Goal: Transaction & Acquisition: Obtain resource

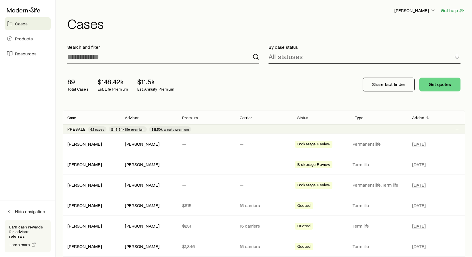
click at [456, 55] on icon at bounding box center [457, 56] width 7 height 7
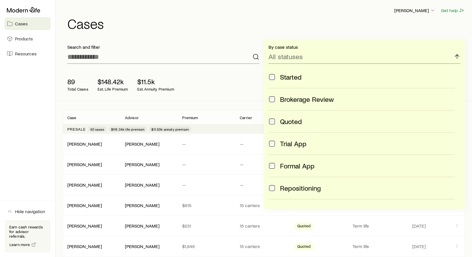
click at [427, 46] on p "By case status" at bounding box center [365, 47] width 192 height 6
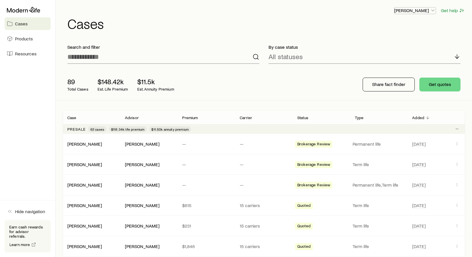
click at [435, 10] on icon "button" at bounding box center [433, 10] width 6 height 6
click at [416, 38] on span "Commission schedule" at bounding box center [402, 39] width 44 height 6
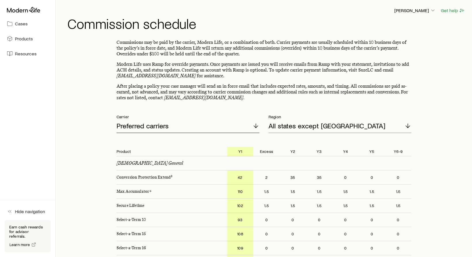
click at [258, 128] on icon at bounding box center [256, 125] width 7 height 7
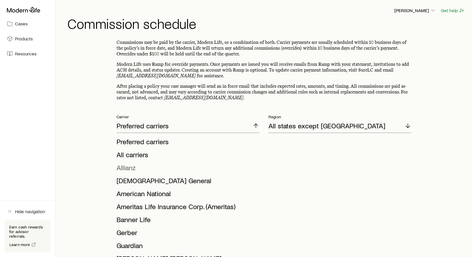
click at [134, 168] on span "Allianz" at bounding box center [126, 167] width 19 height 8
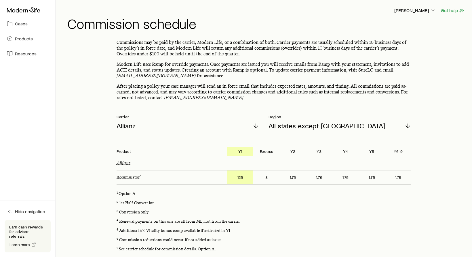
click at [256, 128] on icon at bounding box center [256, 125] width 7 height 7
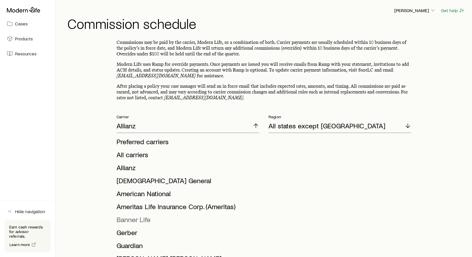
click at [146, 219] on span "Banner Life" at bounding box center [134, 219] width 34 height 8
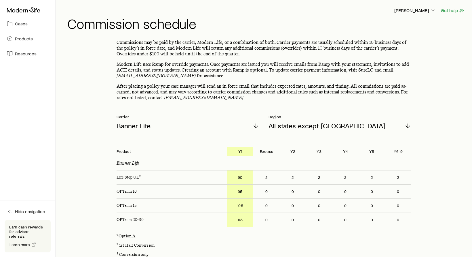
click at [254, 124] on icon at bounding box center [256, 125] width 7 height 7
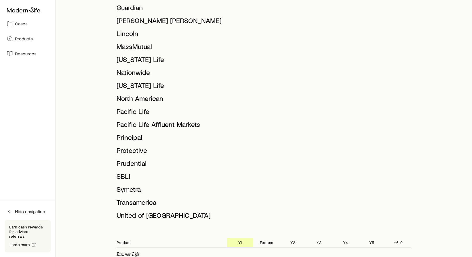
scroll to position [235, 0]
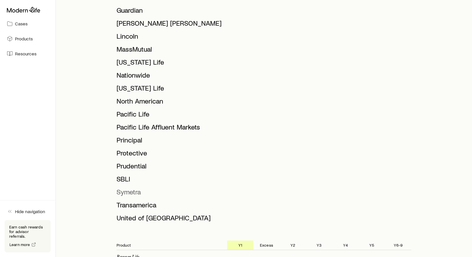
click at [134, 194] on span "Symetra" at bounding box center [129, 191] width 24 height 8
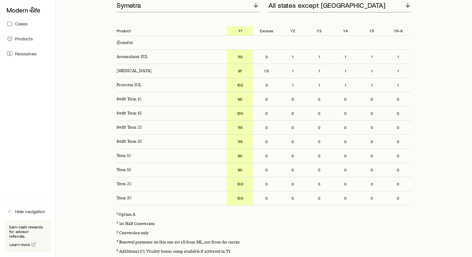
scroll to position [120, 0]
click at [249, 59] on p "110" at bounding box center [240, 57] width 26 height 14
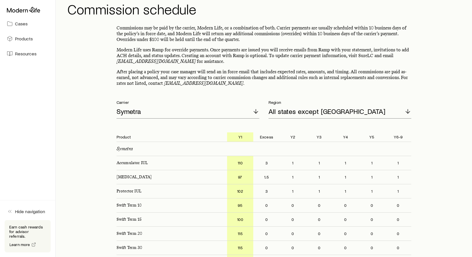
scroll to position [0, 0]
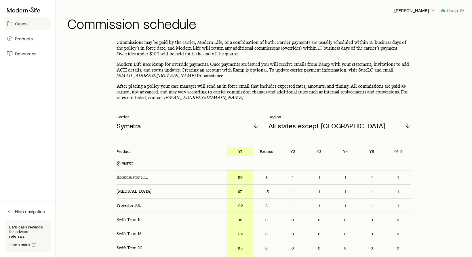
click at [19, 22] on span "Cases" at bounding box center [21, 24] width 13 height 6
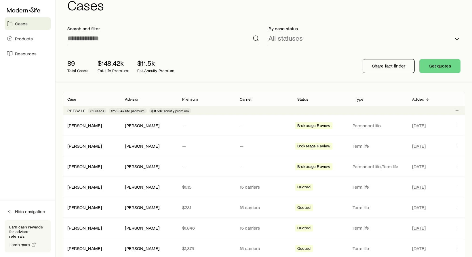
scroll to position [20, 0]
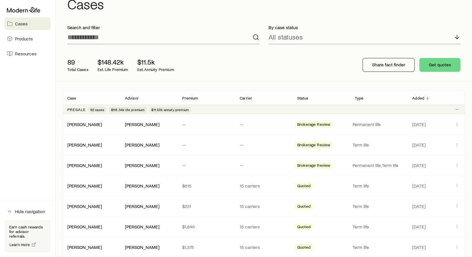
click at [309, 124] on span "Brokerage Review" at bounding box center [314, 125] width 33 height 6
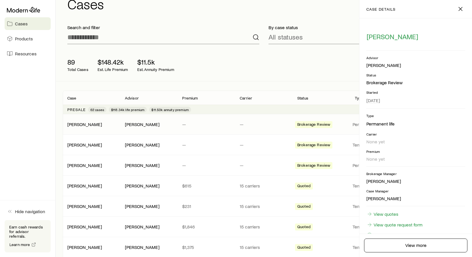
scroll to position [0, 0]
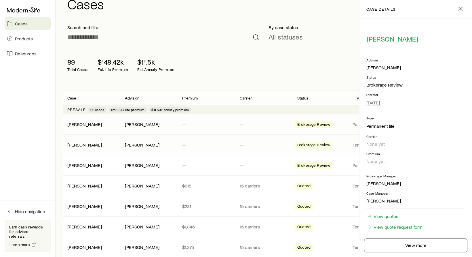
click at [268, 137] on div "[PERSON_NAME] [PERSON_NAME] — — Brokerage Review Term life [DATE]" at bounding box center [264, 144] width 403 height 20
click at [355, 125] on p "Permanent life" at bounding box center [379, 124] width 53 height 6
click at [277, 56] on div "89 Total Cases $148.42k Est. Life Premium $11.5k Est. Annuity Premium Share fac…" at bounding box center [264, 65] width 403 height 32
click at [463, 7] on icon "button" at bounding box center [460, 8] width 7 height 7
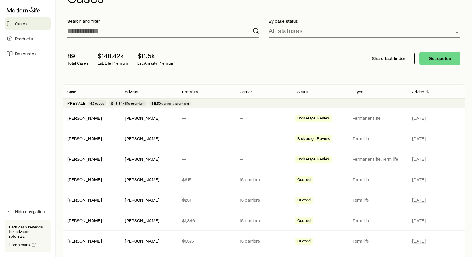
scroll to position [18, 0]
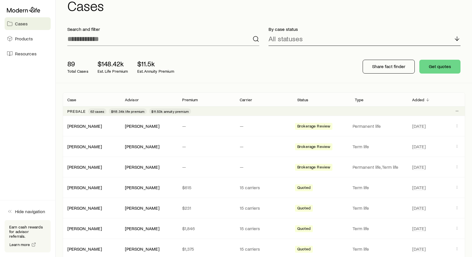
click at [459, 41] on icon at bounding box center [457, 38] width 7 height 7
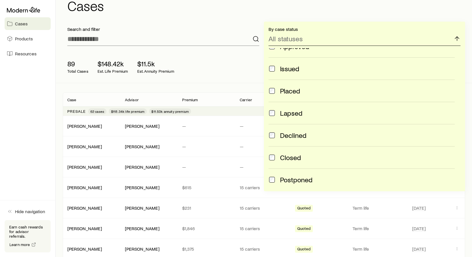
scroll to position [151, 0]
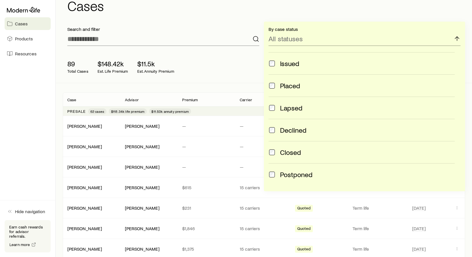
click at [288, 171] on span "Postponed" at bounding box center [296, 174] width 33 height 8
click at [288, 155] on label "Closed" at bounding box center [362, 152] width 186 height 22
click at [286, 130] on span "Declined" at bounding box center [293, 130] width 26 height 8
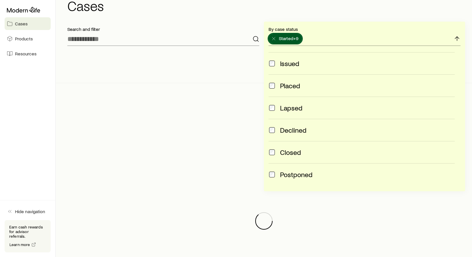
click at [290, 109] on span "Lapsed" at bounding box center [291, 108] width 22 height 8
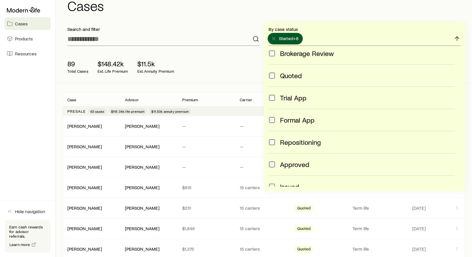
scroll to position [0, 0]
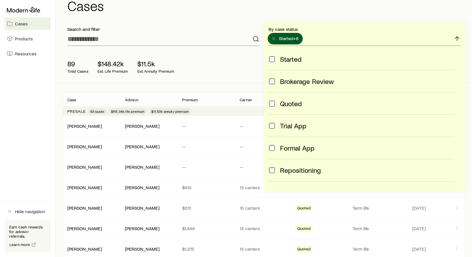
click at [298, 58] on span "Started" at bounding box center [291, 59] width 22 height 8
click at [294, 81] on span "Brokerage Review" at bounding box center [307, 81] width 54 height 8
click at [289, 109] on label "Quoted" at bounding box center [362, 103] width 186 height 22
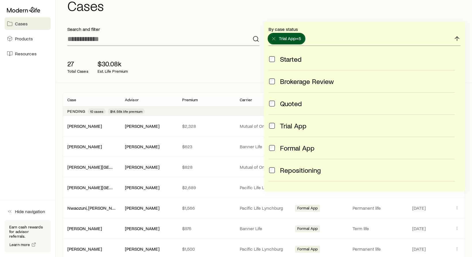
click at [288, 122] on span "Trial App" at bounding box center [293, 126] width 26 height 8
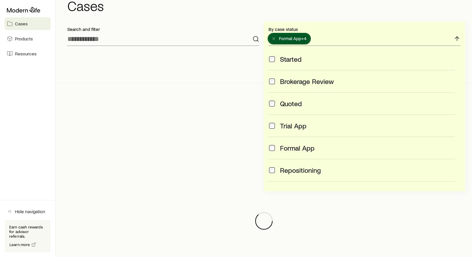
click at [288, 151] on span "Formal App" at bounding box center [297, 148] width 35 height 8
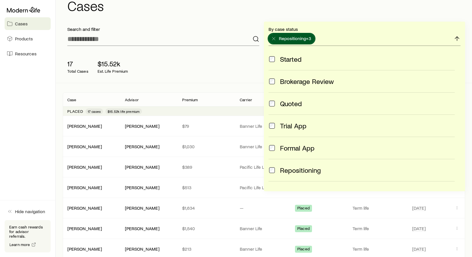
click at [288, 171] on span "Repositioning" at bounding box center [300, 170] width 41 height 8
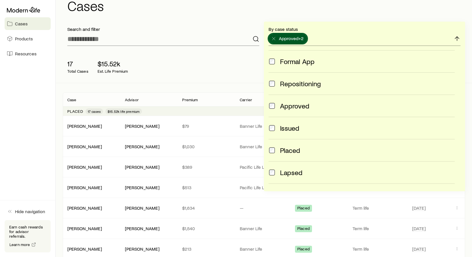
scroll to position [88, 0]
click at [311, 104] on div "Approved" at bounding box center [367, 105] width 175 height 8
click at [297, 128] on span "Issued" at bounding box center [289, 127] width 19 height 8
click at [221, 149] on div "[PERSON_NAME] [PERSON_NAME] $1,030 Banner Life Placed Term life [DATE]" at bounding box center [264, 146] width 403 height 20
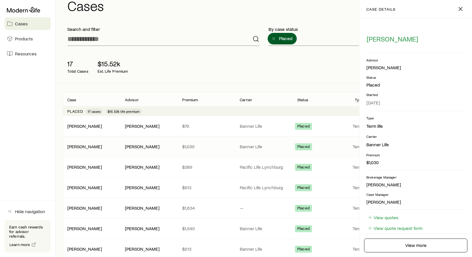
click at [337, 82] on div "17 Total Cases $15.52k Est. Life Premium Share fact finder Get quotes" at bounding box center [264, 66] width 403 height 32
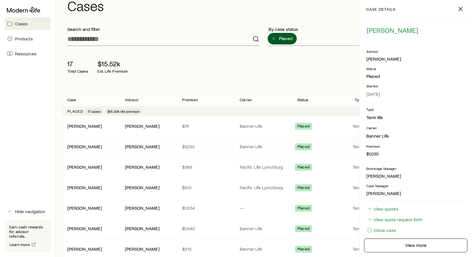
scroll to position [9, 0]
click at [461, 9] on icon "button" at bounding box center [460, 8] width 7 height 7
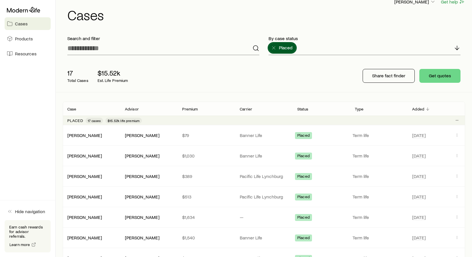
scroll to position [0, 0]
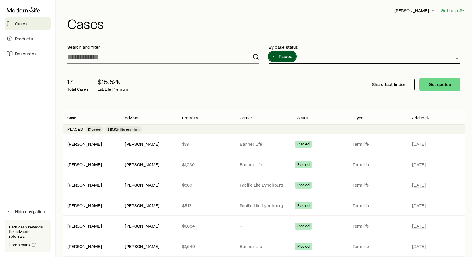
click at [459, 58] on icon at bounding box center [457, 56] width 7 height 7
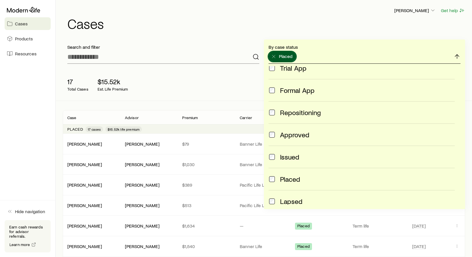
scroll to position [75, 0]
click at [286, 178] on span "Placed" at bounding box center [290, 179] width 20 height 8
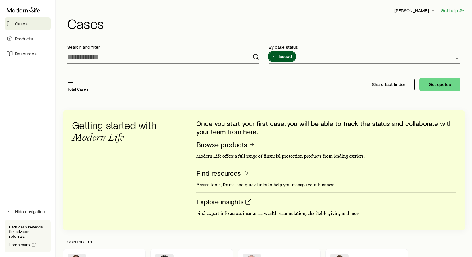
click at [279, 245] on div "Contact us" at bounding box center [264, 243] width 403 height 9
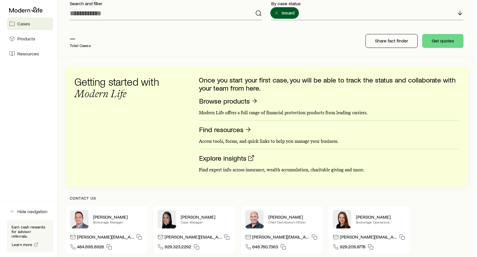
scroll to position [0, 0]
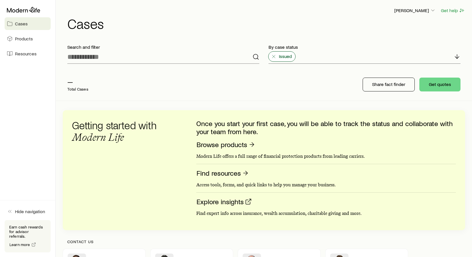
click at [274, 57] on line at bounding box center [273, 56] width 3 height 3
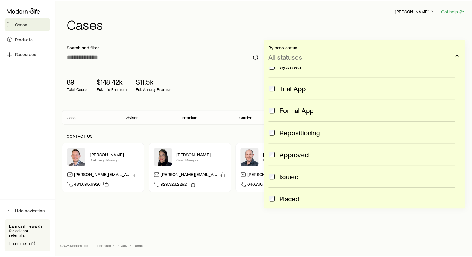
scroll to position [51, 0]
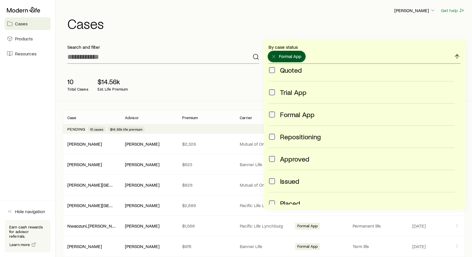
click at [276, 111] on div "Formal App" at bounding box center [362, 114] width 186 height 8
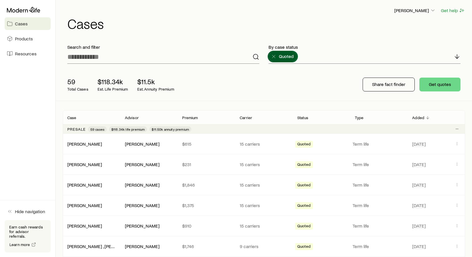
click at [221, 89] on div "59 Total Cases $118.34k Est. Life Premium $11.5k Est. Annuity Premium" at bounding box center [155, 84] width 184 height 23
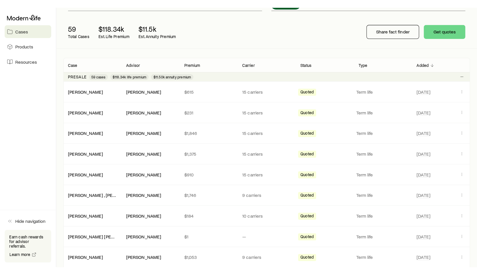
scroll to position [0, 0]
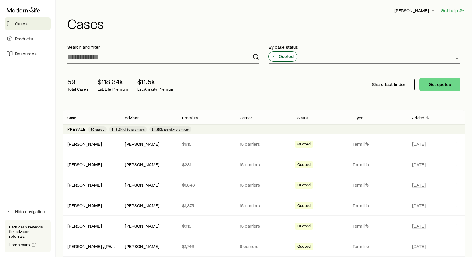
click at [274, 56] on icon at bounding box center [274, 57] width 6 height 6
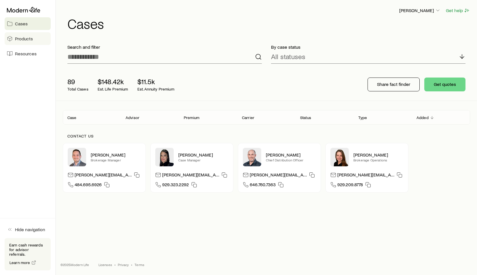
click at [26, 37] on span "Products" at bounding box center [24, 39] width 18 height 6
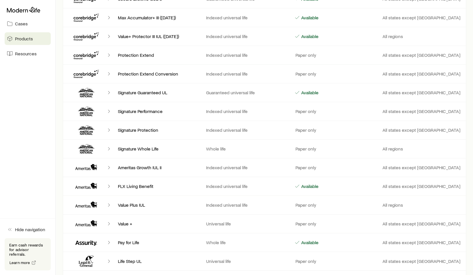
scroll to position [174, 0]
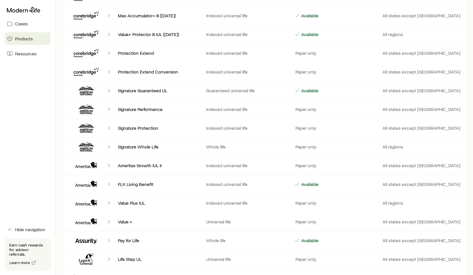
click at [84, 256] on icon "Client cases" at bounding box center [83, 260] width 2 height 3
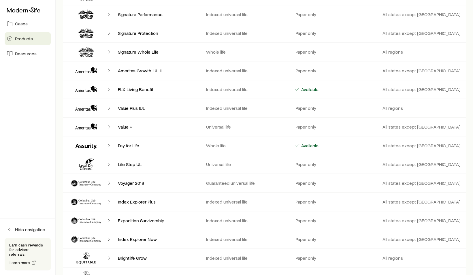
scroll to position [299, 0]
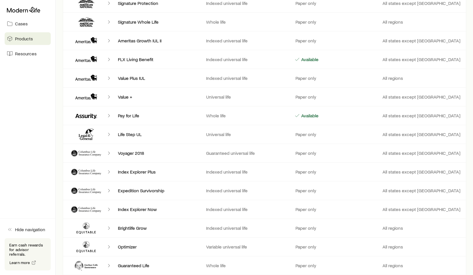
click at [96, 132] on icon "Client cases" at bounding box center [86, 134] width 35 height 14
click at [92, 132] on icon "Client cases" at bounding box center [86, 134] width 35 height 14
click at [262, 128] on div "Life Step UL Universal life Paper only All states except [GEOGRAPHIC_DATA]" at bounding box center [264, 134] width 403 height 18
click at [262, 144] on div "Voyager 2018 Guaranteed universal life Paper only All states except [GEOGRAPHIC…" at bounding box center [264, 153] width 403 height 18
click at [263, 113] on p "Whole life" at bounding box center [245, 116] width 79 height 6
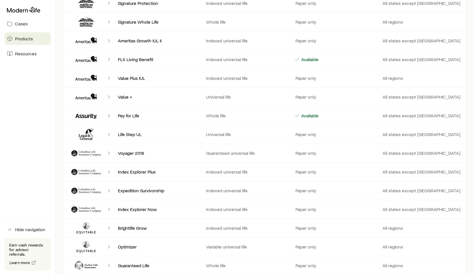
click at [233, 113] on p "Whole life" at bounding box center [245, 116] width 79 height 6
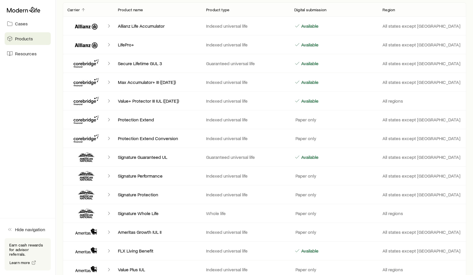
scroll to position [0, 0]
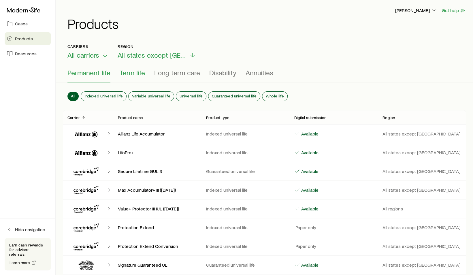
click at [141, 71] on span "Term life" at bounding box center [132, 73] width 25 height 8
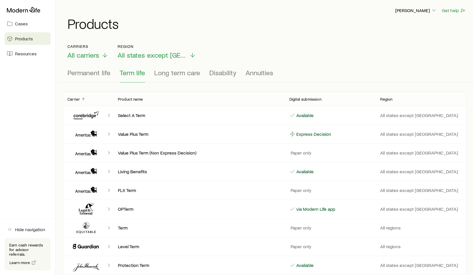
click at [86, 153] on icon "Client cases" at bounding box center [86, 153] width 35 height 14
click at [141, 73] on span "Term life" at bounding box center [132, 73] width 25 height 8
click at [128, 135] on p "Value Plus Term" at bounding box center [199, 134] width 162 height 6
click at [23, 24] on span "Cases" at bounding box center [21, 24] width 13 height 6
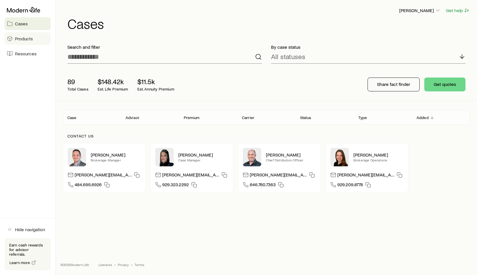
click at [26, 39] on span "Products" at bounding box center [24, 39] width 18 height 6
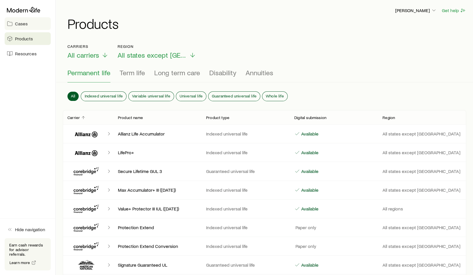
click at [24, 26] on span "Cases" at bounding box center [21, 24] width 13 height 6
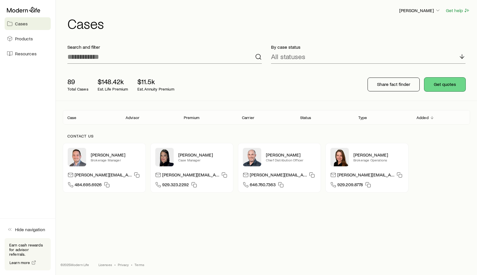
click at [444, 83] on button "Get quotes" at bounding box center [444, 84] width 41 height 14
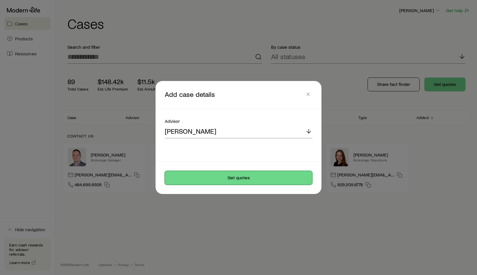
click at [244, 179] on button "Get quotes" at bounding box center [238, 178] width 147 height 14
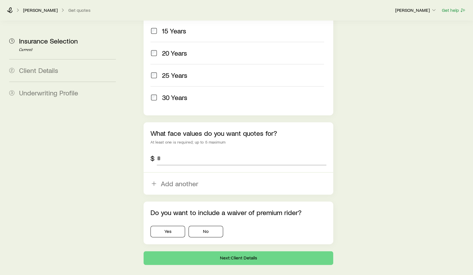
scroll to position [319, 0]
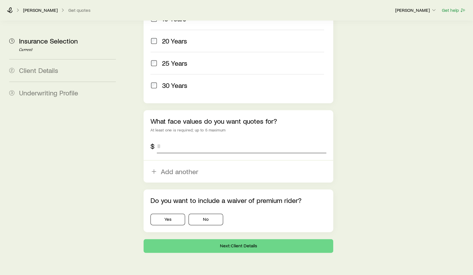
click at [220, 139] on input "tel" at bounding box center [241, 146] width 169 height 14
type input "*******"
click at [205, 213] on button "No" at bounding box center [205, 219] width 35 height 12
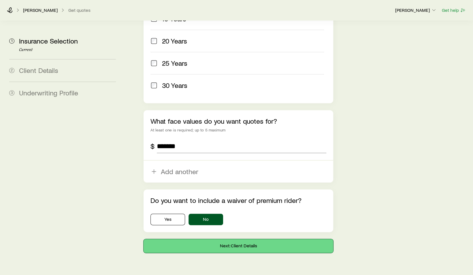
click at [240, 239] on button "Next: Client Details" at bounding box center [238, 246] width 190 height 14
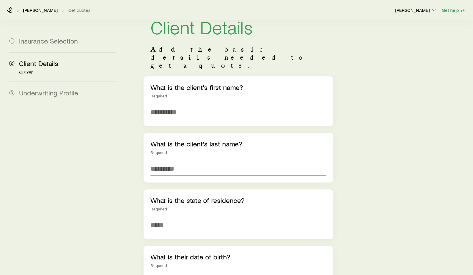
scroll to position [31, 0]
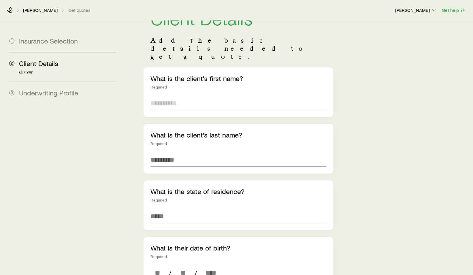
click at [185, 96] on input "text" at bounding box center [238, 103] width 176 height 14
type input "****"
click at [270, 153] on input "text" at bounding box center [238, 160] width 176 height 14
type input "********"
click at [237, 191] on div "What is the state of residence? Required" at bounding box center [238, 205] width 190 height 50
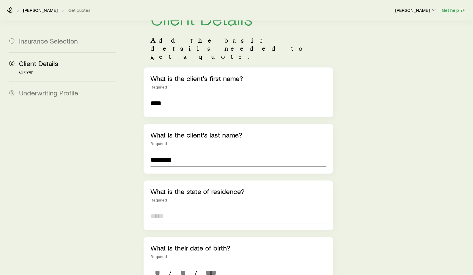
click at [219, 209] on input at bounding box center [238, 216] width 176 height 14
type input "**********"
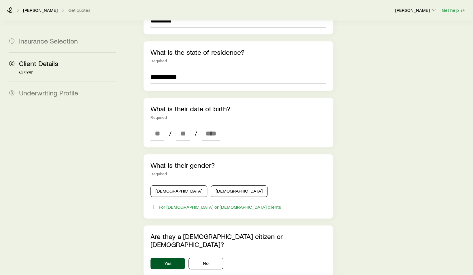
scroll to position [179, 0]
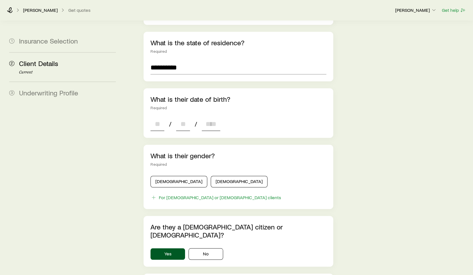
click at [157, 117] on input at bounding box center [157, 124] width 14 height 14
type input "**"
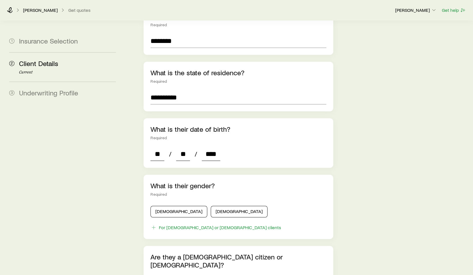
scroll to position [147, 0]
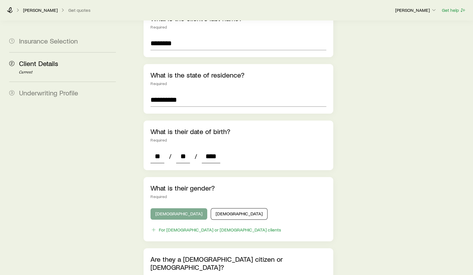
type input "****"
click at [175, 208] on button "[DEMOGRAPHIC_DATA]" at bounding box center [178, 214] width 57 height 12
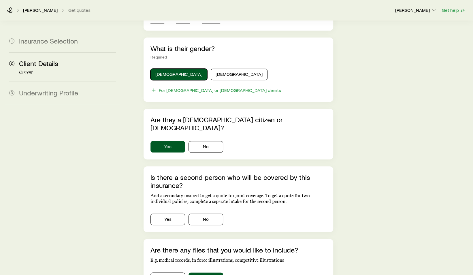
scroll to position [287, 0]
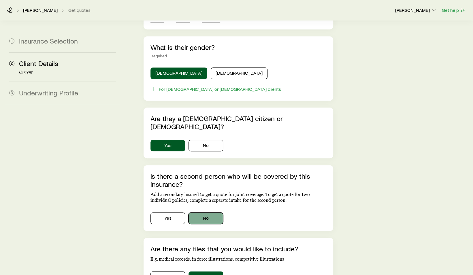
click at [209, 212] on button "No" at bounding box center [205, 218] width 35 height 12
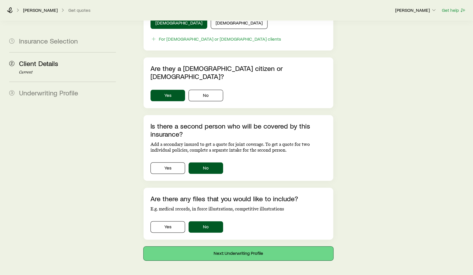
click at [240, 246] on button "Next: Underwriting Profile" at bounding box center [238, 253] width 190 height 14
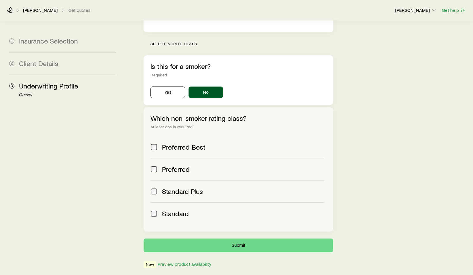
scroll to position [168, 0]
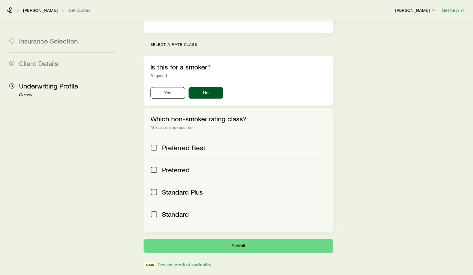
click at [157, 166] on span at bounding box center [153, 170] width 7 height 8
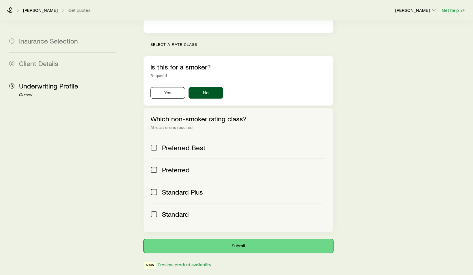
click at [237, 239] on button "Submit" at bounding box center [238, 246] width 190 height 14
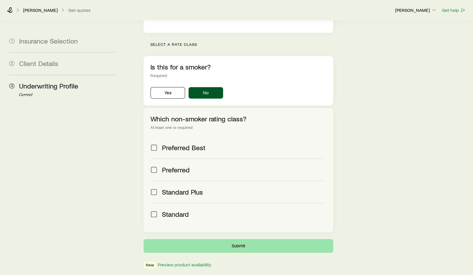
scroll to position [0, 0]
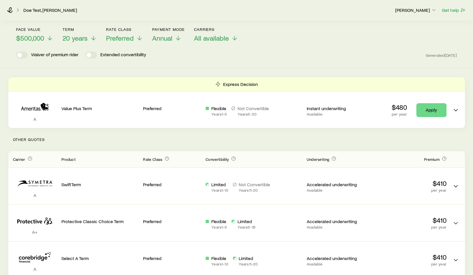
scroll to position [29, 0]
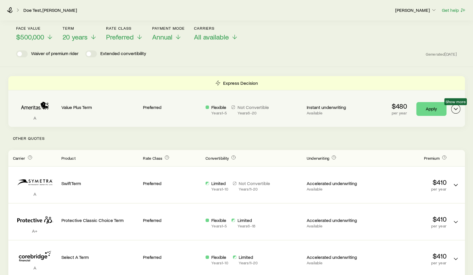
click at [456, 109] on icon "Term quotes" at bounding box center [455, 108] width 7 height 7
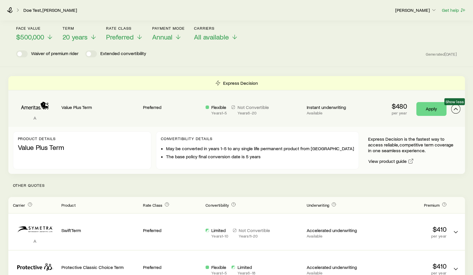
click at [456, 109] on icon "Term quotes" at bounding box center [455, 108] width 7 height 7
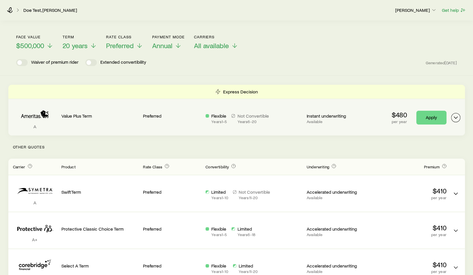
scroll to position [20, 0]
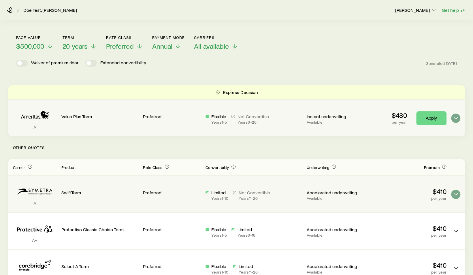
click at [459, 196] on icon "Term quotes" at bounding box center [455, 194] width 7 height 7
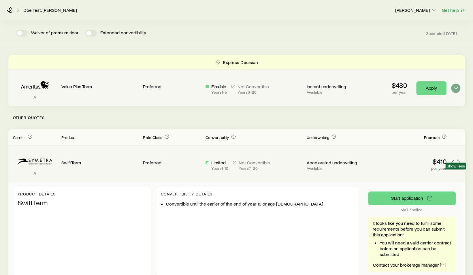
scroll to position [37, 0]
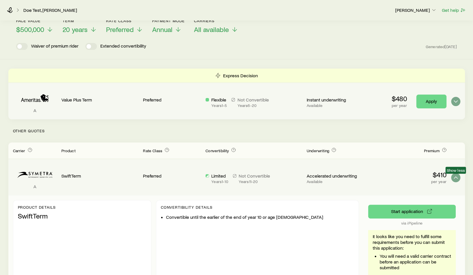
click at [464, 103] on div "A Value Plus Term Preferred Flexible Years 1 - 5 Not Convertible Years 6 - 20 I…" at bounding box center [236, 101] width 456 height 36
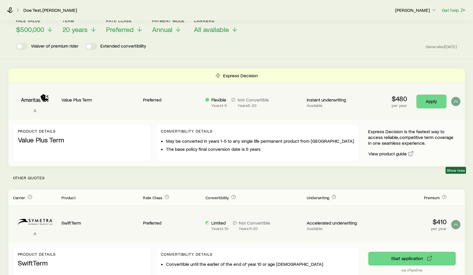
click at [447, 145] on div "Express Decision is the fastest way to access reliable, competitive term covera…" at bounding box center [412, 142] width 88 height 29
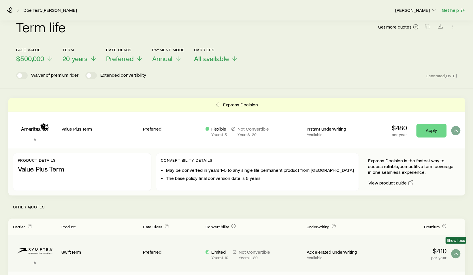
scroll to position [0, 0]
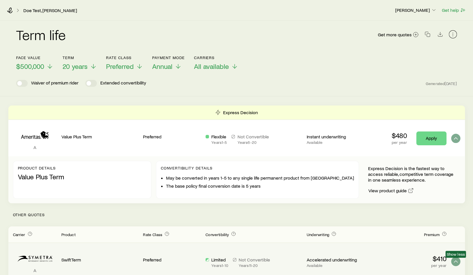
click at [452, 37] on icon "button" at bounding box center [453, 34] width 6 height 6
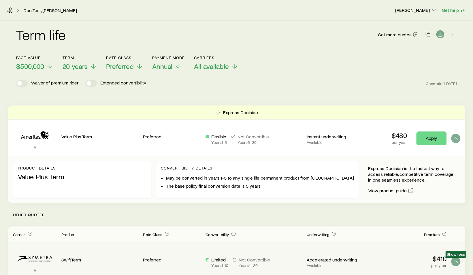
click at [442, 35] on icon "Download CSV" at bounding box center [440, 34] width 6 height 6
click at [302, 53] on div "Term life Get more quotes Copied" at bounding box center [236, 38] width 440 height 35
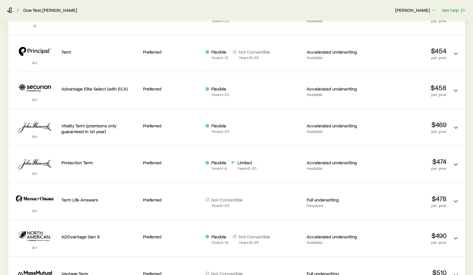
scroll to position [530, 0]
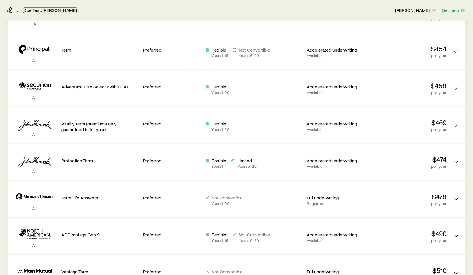
click at [41, 12] on link "Doe Test, [PERSON_NAME]" at bounding box center [50, 9] width 54 height 5
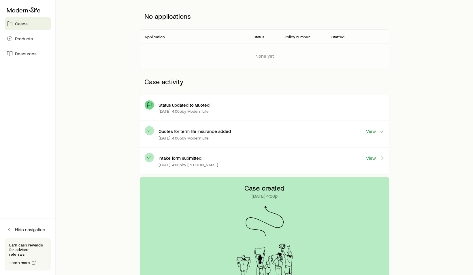
scroll to position [79, 0]
click at [374, 128] on link "View" at bounding box center [374, 131] width 18 height 7
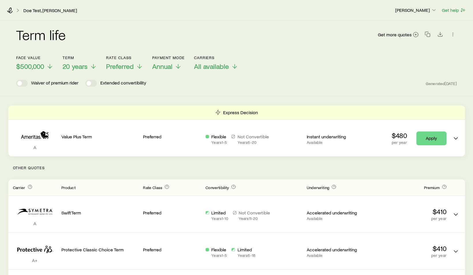
click at [40, 17] on div "Doe Test, [PERSON_NAME] [PERSON_NAME] Get help" at bounding box center [236, 10] width 473 height 21
click at [29, 12] on link "Doe Test, [PERSON_NAME]" at bounding box center [50, 10] width 54 height 5
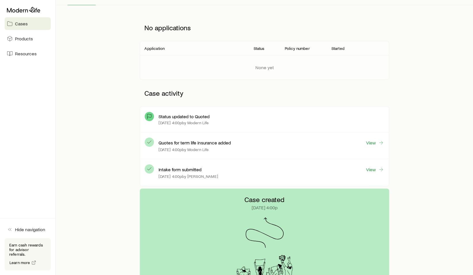
scroll to position [65, 0]
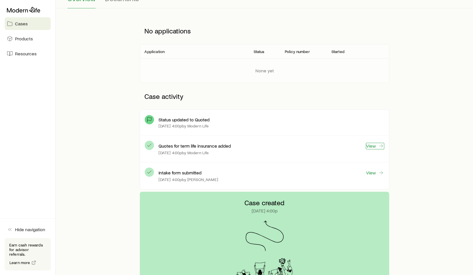
click at [381, 146] on icon at bounding box center [381, 146] width 6 height 6
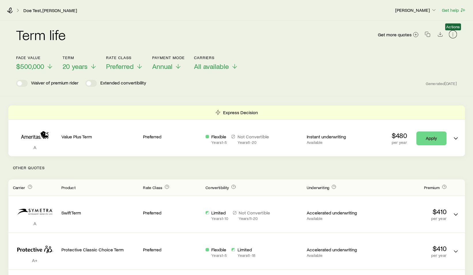
click at [452, 35] on icon "button" at bounding box center [453, 34] width 6 height 6
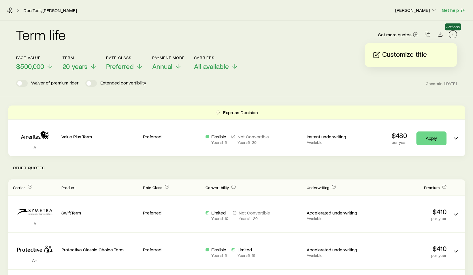
click at [452, 35] on icon "button" at bounding box center [453, 34] width 6 height 6
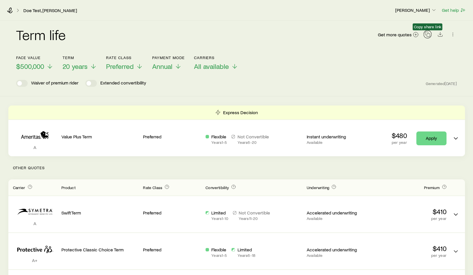
click at [427, 35] on icon "button" at bounding box center [427, 34] width 6 height 6
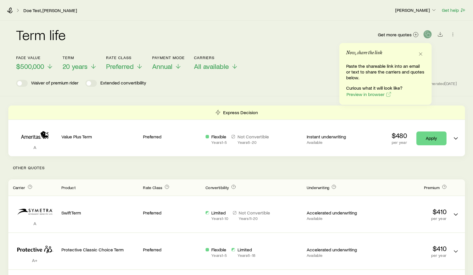
click at [341, 29] on div "Term life Get more quotes" at bounding box center [236, 38] width 440 height 21
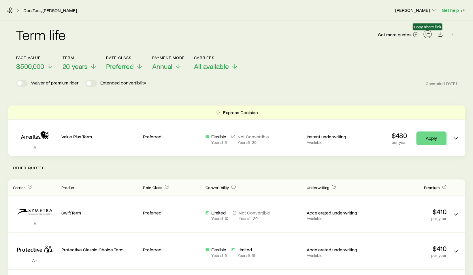
click at [429, 35] on icon "button" at bounding box center [427, 34] width 6 height 6
click at [277, 35] on div "Term life Get more quotes" at bounding box center [236, 38] width 440 height 21
click at [234, 67] on icon at bounding box center [234, 67] width 7 height 7
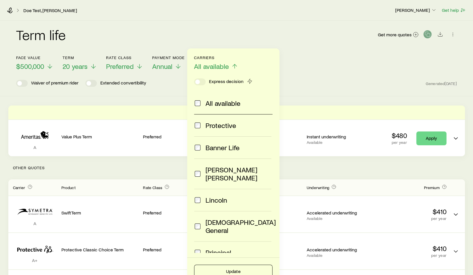
click at [201, 102] on div "All available" at bounding box center [232, 103] width 76 height 8
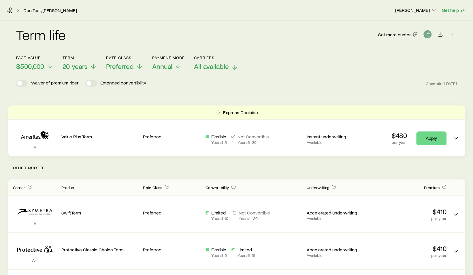
click at [376, 75] on header "Face value $500,000 Term 20 years Rate Class Preferred Payment Mode Annual Carr…" at bounding box center [236, 70] width 440 height 31
click at [427, 35] on icon "button" at bounding box center [427, 34] width 6 height 6
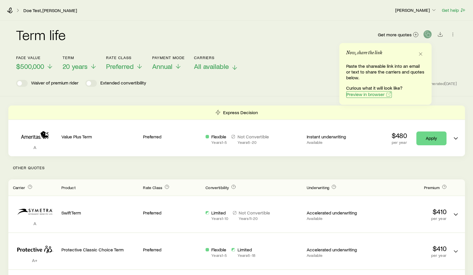
click at [379, 95] on span "Preview in browser" at bounding box center [365, 94] width 38 height 5
